Goal: Communication & Community: Answer question/provide support

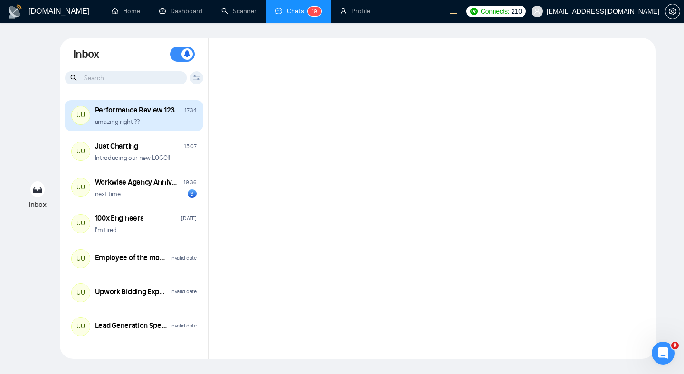
click at [170, 126] on div "amazing right ??" at bounding box center [146, 121] width 102 height 9
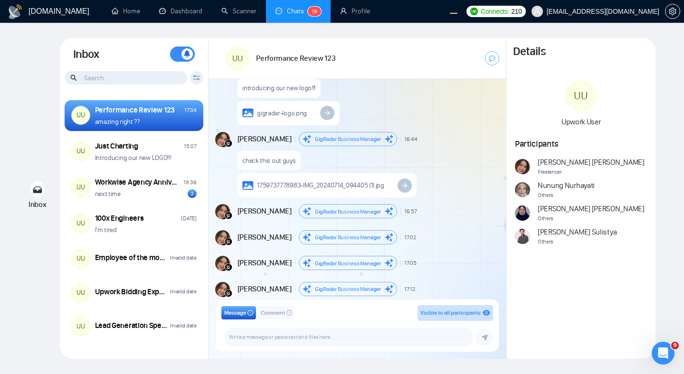
scroll to position [1487, 0]
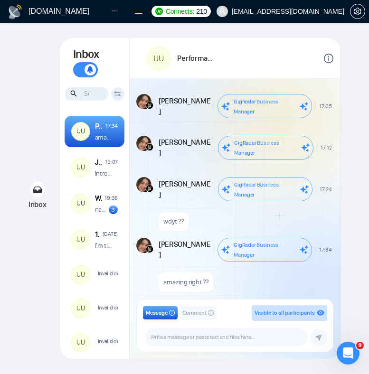
scroll to position [858, 0]
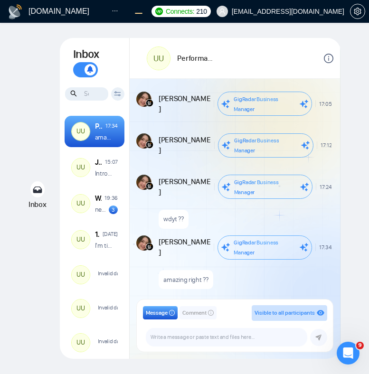
click at [297, 64] on div at bounding box center [280, 58] width 106 height 27
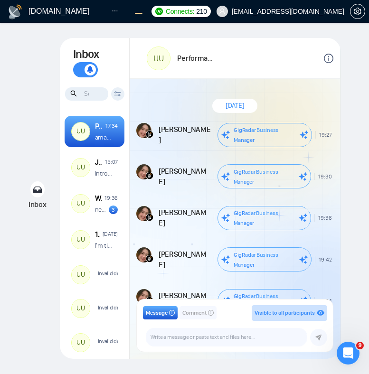
scroll to position [858, 0]
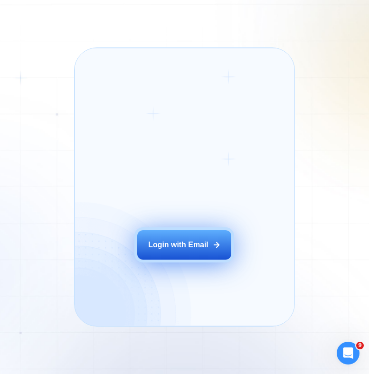
click at [199, 241] on div "Login with Email" at bounding box center [178, 245] width 60 height 10
